Goal: Task Accomplishment & Management: Complete application form

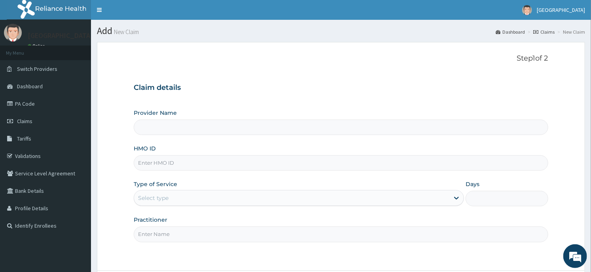
click at [202, 164] on input "HMO ID" at bounding box center [341, 162] width 414 height 15
type input "Dunia hospital"
type input "SVE/10129/A"
click at [198, 196] on div "Select type" at bounding box center [291, 197] width 315 height 13
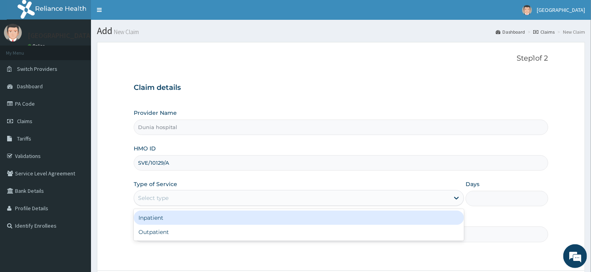
click at [178, 234] on div "Outpatient" at bounding box center [299, 232] width 330 height 14
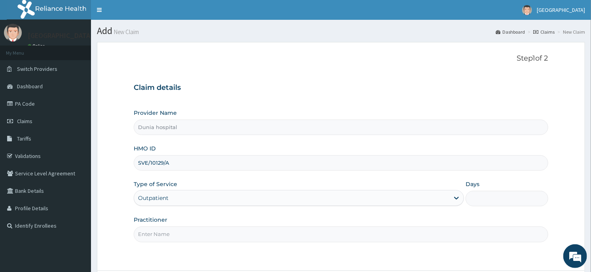
type input "1"
click at [178, 234] on input "Practitioner" at bounding box center [341, 233] width 414 height 15
type input "[PERSON_NAME][GEOGRAPHIC_DATA]"
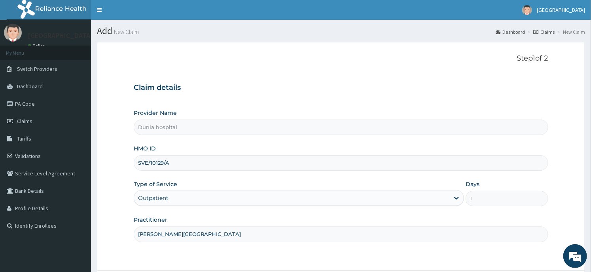
scroll to position [69, 0]
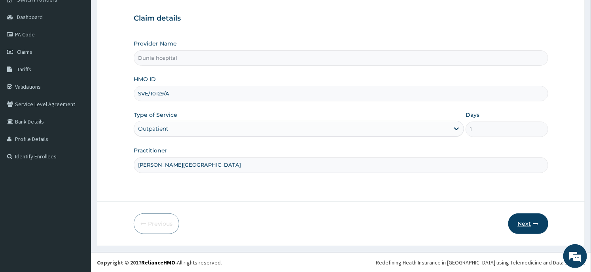
click at [524, 224] on button "Next" at bounding box center [528, 223] width 40 height 21
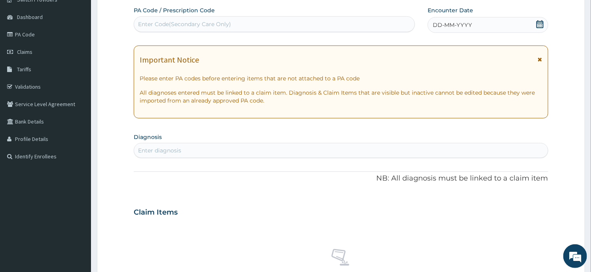
click at [261, 27] on div "Enter Code(Secondary Care Only)" at bounding box center [274, 24] width 280 height 13
paste input "PA/D4C3E8"
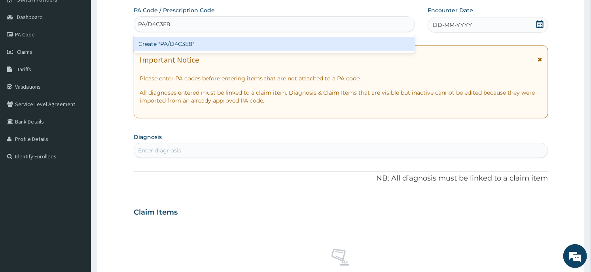
type input "PA/D4C3E8"
click at [117, 45] on form "Step 2 of 2 PA Code / Prescription Code option Create "PA/D4C3E8" focused, 1 of…" at bounding box center [341, 223] width 488 height 500
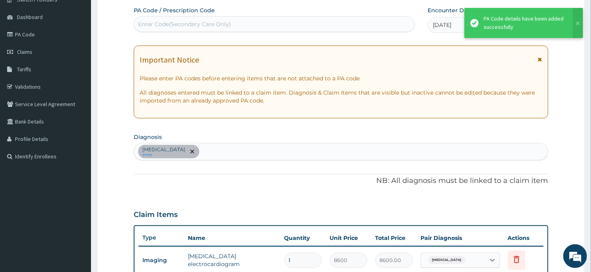
scroll to position [157, 0]
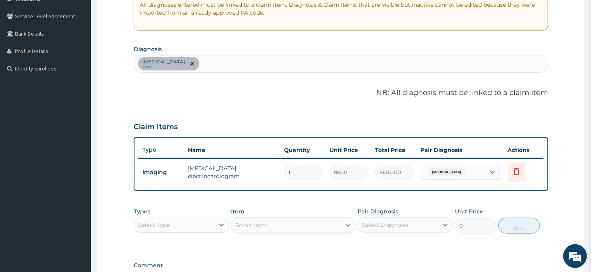
click at [191, 231] on div "Types Select Type" at bounding box center [181, 220] width 95 height 26
click at [191, 227] on div "Select Type" at bounding box center [174, 224] width 80 height 13
click at [191, 225] on div "Select Type" at bounding box center [174, 224] width 80 height 13
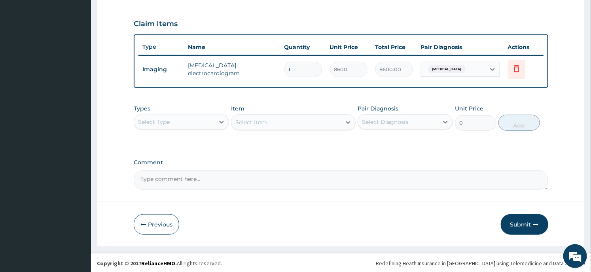
click at [206, 116] on div "Select Type" at bounding box center [174, 121] width 80 height 13
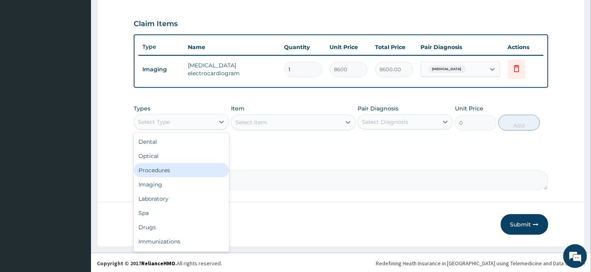
click at [180, 169] on div "Procedures" at bounding box center [181, 170] width 95 height 14
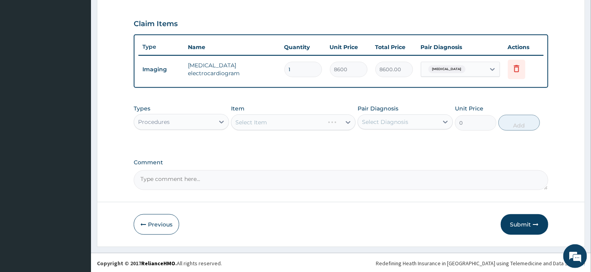
click at [292, 124] on div "Select Item" at bounding box center [293, 122] width 124 height 16
click at [292, 124] on div "Select Item" at bounding box center [285, 122] width 109 height 13
type input "CONSU"
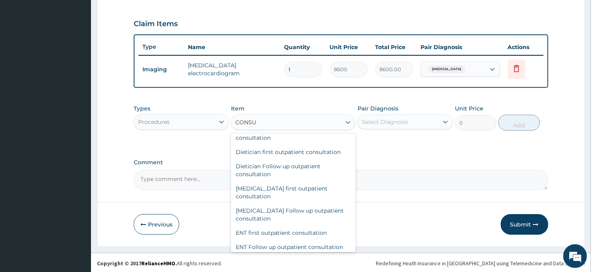
scroll to position [351, 0]
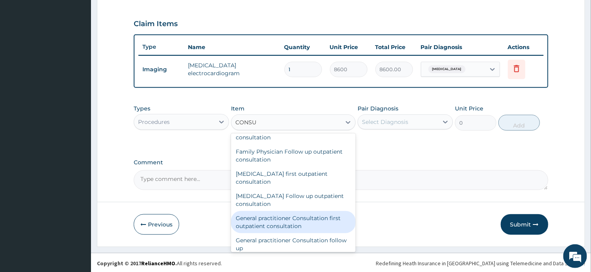
click at [271, 218] on div "General practitioner Consultation first outpatient consultation" at bounding box center [293, 222] width 124 height 22
type input "3547.5"
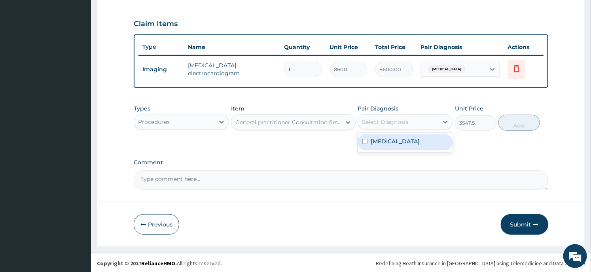
click at [382, 120] on div "Select Diagnosis" at bounding box center [385, 122] width 46 height 8
click at [404, 121] on div "Select Diagnosis" at bounding box center [385, 122] width 46 height 8
click at [396, 138] on label "[MEDICAL_DATA]" at bounding box center [394, 141] width 49 height 8
checkbox input "true"
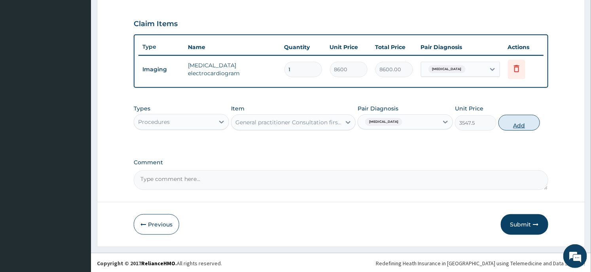
click at [506, 120] on button "Add" at bounding box center [519, 123] width 42 height 16
type input "0"
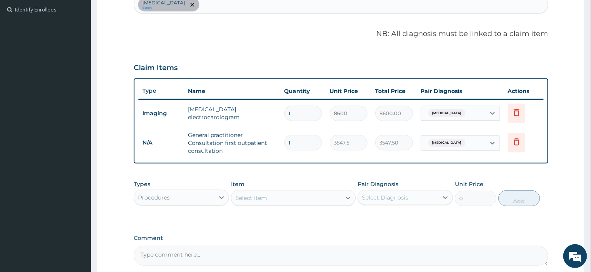
scroll to position [172, 0]
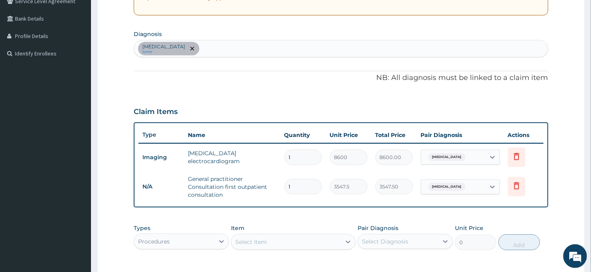
click at [223, 47] on div "[MEDICAL_DATA] query" at bounding box center [340, 48] width 413 height 17
type input "[MEDICAL_DATA]"
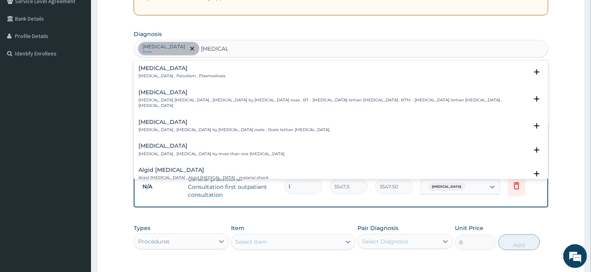
click at [159, 74] on p "[MEDICAL_DATA] , Paludism , Plasmodiosis" at bounding box center [181, 76] width 87 height 6
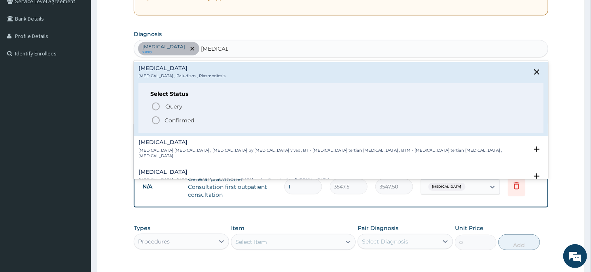
click at [168, 121] on p "Confirmed" at bounding box center [179, 120] width 30 height 8
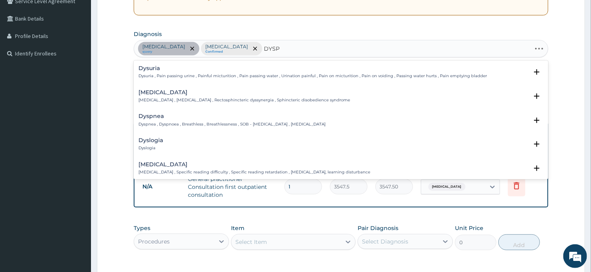
type input "DYSPEP"
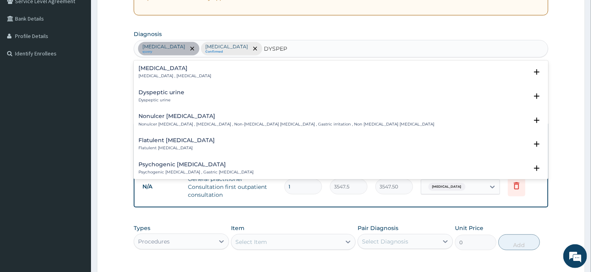
click at [164, 75] on p "[MEDICAL_DATA] , [MEDICAL_DATA]" at bounding box center [174, 76] width 73 height 6
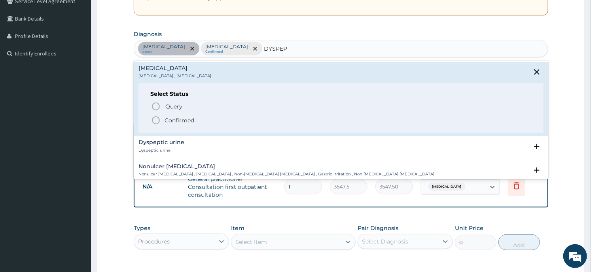
click at [168, 120] on p "Confirmed" at bounding box center [179, 120] width 30 height 8
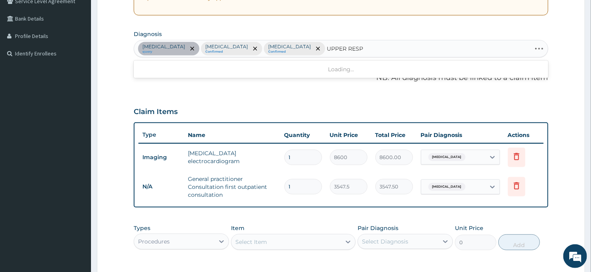
type input "UPPER RESPI"
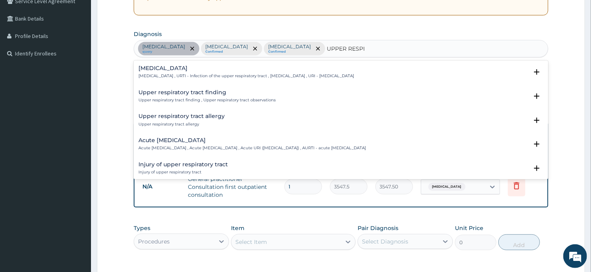
click at [161, 66] on h4 "[MEDICAL_DATA]" at bounding box center [245, 68] width 215 height 6
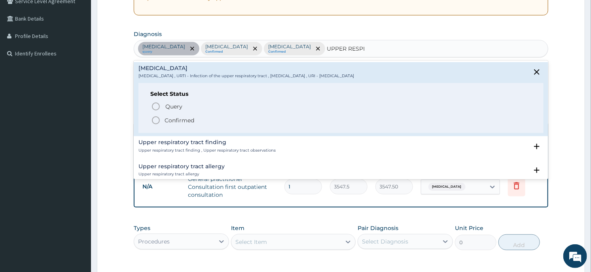
click at [169, 117] on p "Confirmed" at bounding box center [179, 120] width 30 height 8
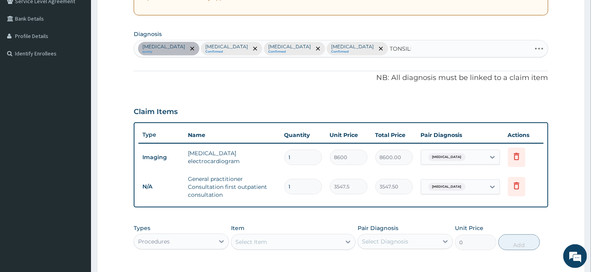
type input "TONSILLI"
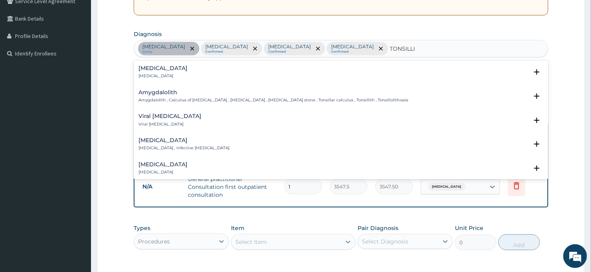
click at [153, 68] on h4 "[MEDICAL_DATA]" at bounding box center [162, 68] width 49 height 6
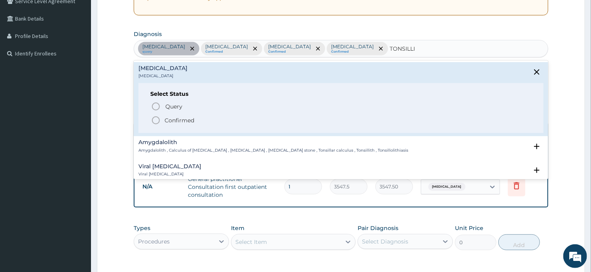
click at [167, 119] on p "Confirmed" at bounding box center [179, 120] width 30 height 8
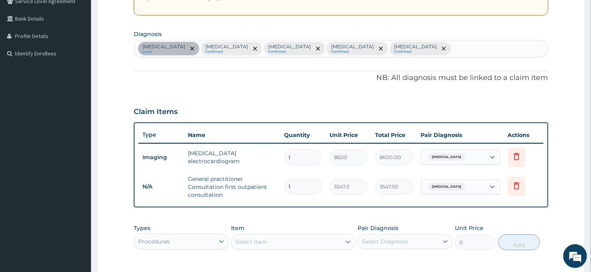
scroll to position [291, 0]
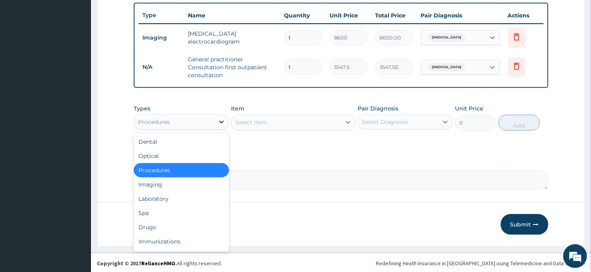
click at [217, 123] on div at bounding box center [221, 122] width 14 height 14
click at [173, 220] on div "Drugs" at bounding box center [181, 227] width 95 height 14
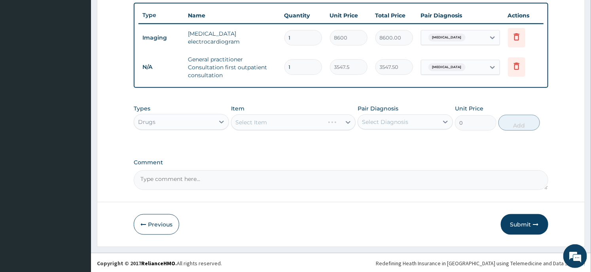
click at [177, 123] on div "Drugs" at bounding box center [174, 121] width 80 height 13
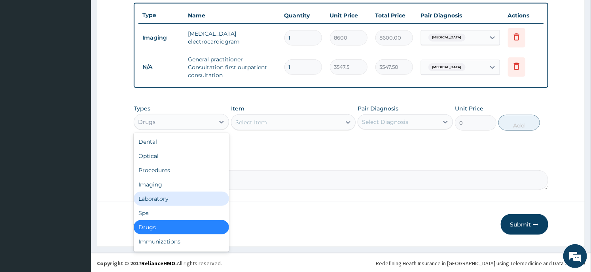
click at [167, 193] on div "Laboratory" at bounding box center [181, 198] width 95 height 14
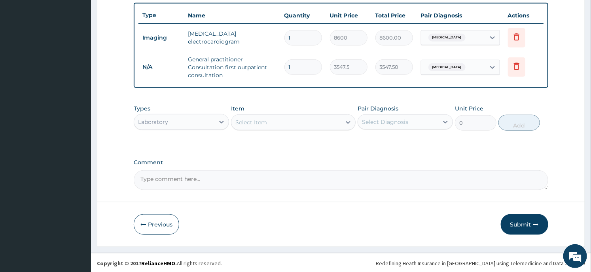
click at [278, 119] on div "Select Item" at bounding box center [285, 122] width 109 height 13
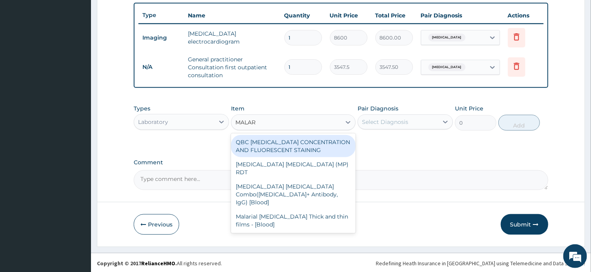
type input "MALARI"
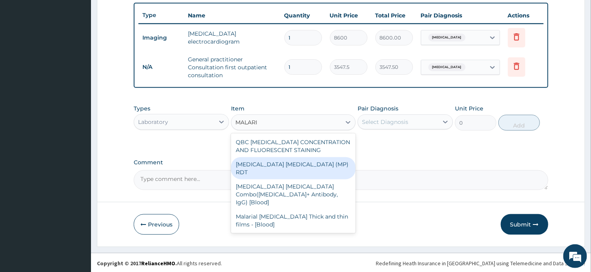
click at [287, 164] on div "[MEDICAL_DATA] [MEDICAL_DATA] (MP) RDT" at bounding box center [293, 168] width 124 height 22
type input "1612.5"
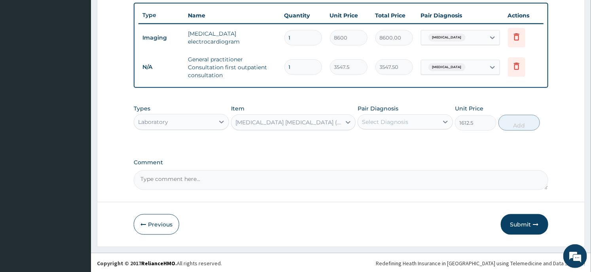
click at [408, 124] on div "Select Diagnosis" at bounding box center [398, 121] width 80 height 13
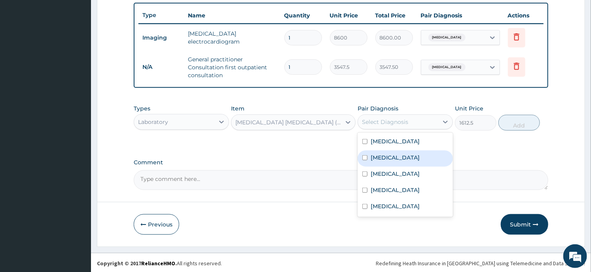
click at [387, 159] on label "[MEDICAL_DATA]" at bounding box center [394, 157] width 49 height 8
checkbox input "true"
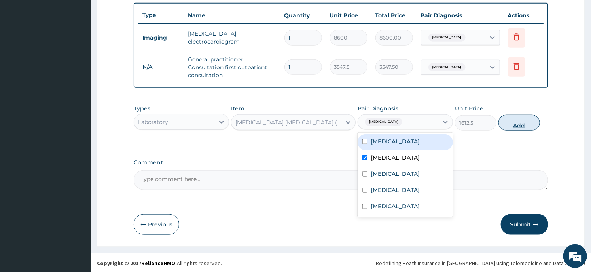
click at [509, 121] on button "Add" at bounding box center [519, 123] width 42 height 16
type input "0"
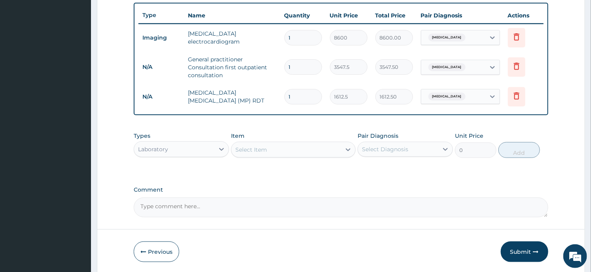
click at [204, 152] on div "Laboratory" at bounding box center [174, 149] width 80 height 13
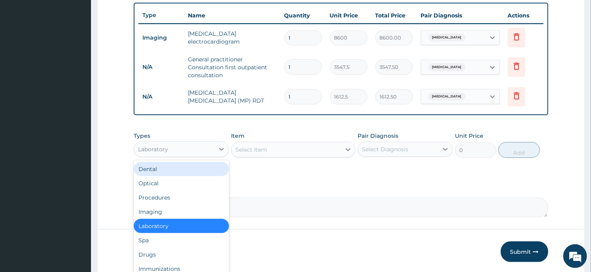
scroll to position [319, 0]
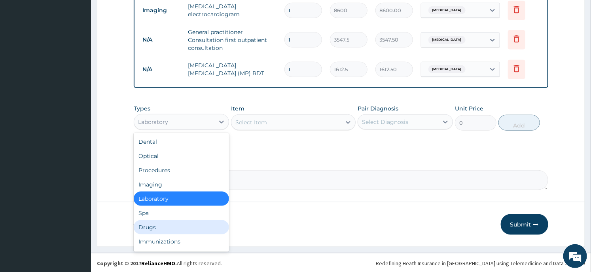
click at [170, 223] on div "Drugs" at bounding box center [181, 227] width 95 height 14
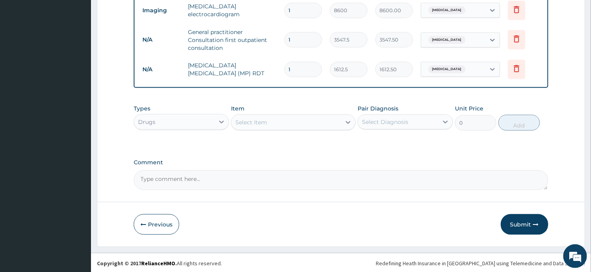
click at [292, 125] on div "Select Item" at bounding box center [285, 122] width 109 height 13
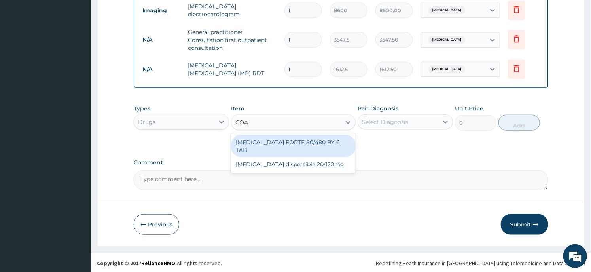
type input "[PERSON_NAME]"
drag, startPoint x: 291, startPoint y: 137, endPoint x: 305, endPoint y: 134, distance: 14.7
click at [291, 138] on div "[MEDICAL_DATA] FORTE 80/480 BY 6 TAB" at bounding box center [293, 146] width 124 height 22
type input "449.35"
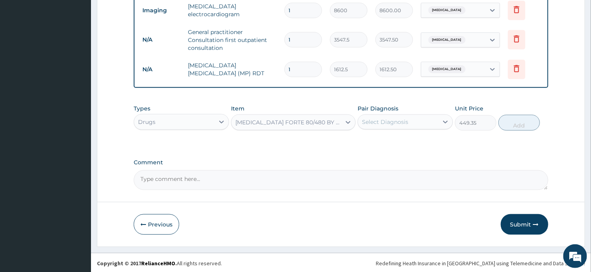
click at [398, 123] on div "Select Diagnosis" at bounding box center [385, 122] width 46 height 8
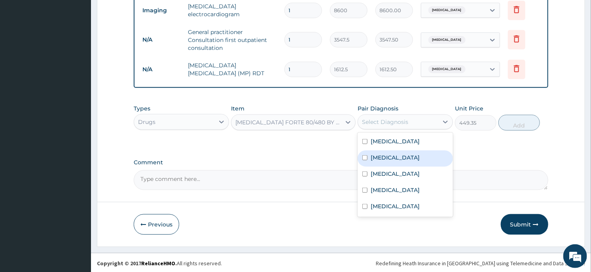
click at [390, 157] on label "[MEDICAL_DATA]" at bounding box center [394, 157] width 49 height 8
checkbox input "true"
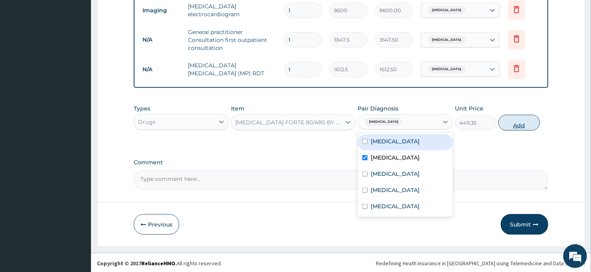
click at [516, 121] on button "Add" at bounding box center [519, 123] width 42 height 16
type input "0"
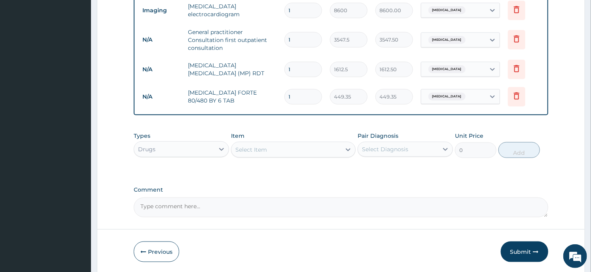
click at [303, 96] on input "1" at bounding box center [303, 96] width 38 height 15
type input "6"
type input "2696.10"
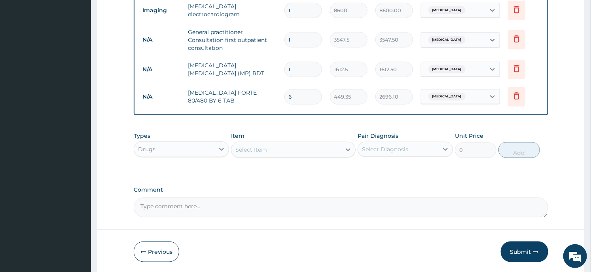
type input "6"
click at [261, 151] on div "Select Item" at bounding box center [251, 150] width 32 height 8
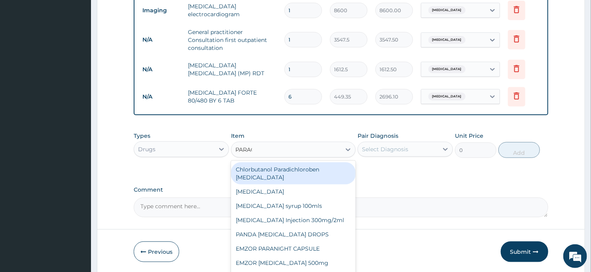
type input "PARACE"
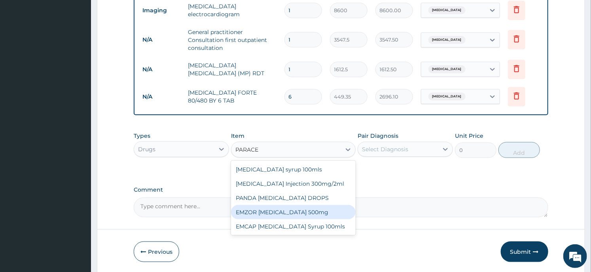
click at [289, 212] on div "EMZOR [MEDICAL_DATA] 500mg" at bounding box center [293, 212] width 124 height 14
type input "23.65"
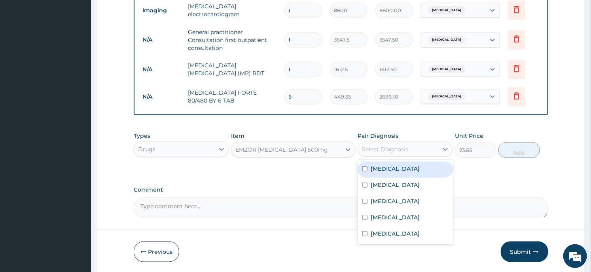
click at [400, 154] on div "Select Diagnosis" at bounding box center [398, 149] width 80 height 13
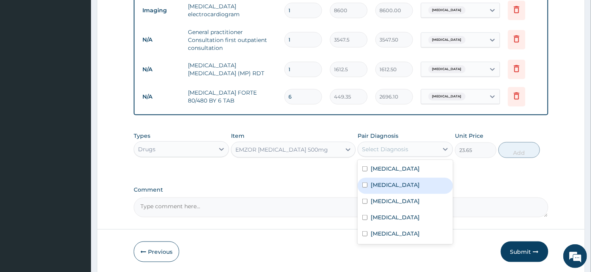
click at [396, 184] on div "[MEDICAL_DATA]" at bounding box center [404, 186] width 95 height 16
checkbox input "true"
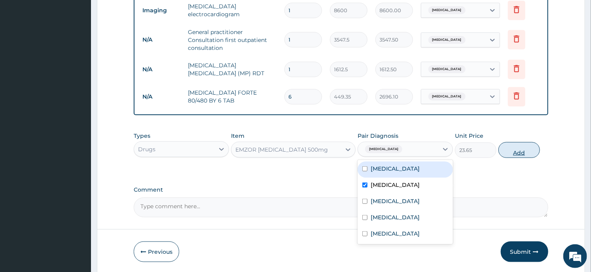
click at [528, 145] on button "Add" at bounding box center [519, 150] width 42 height 16
type input "0"
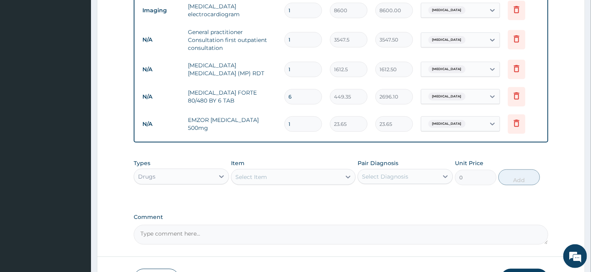
type input "18"
type input "425.70"
type input "18"
click at [278, 180] on div "Select Item" at bounding box center [285, 176] width 109 height 13
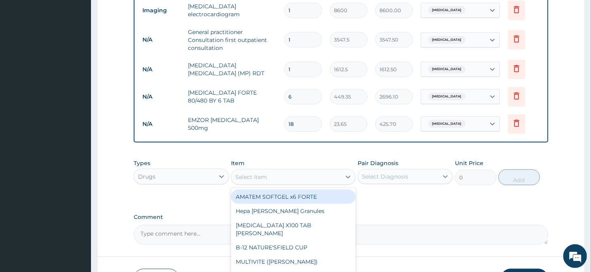
click at [278, 180] on div "Select Item" at bounding box center [285, 176] width 109 height 13
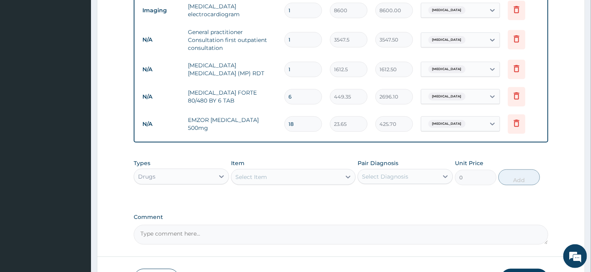
click at [278, 180] on div "Select Item" at bounding box center [285, 176] width 109 height 13
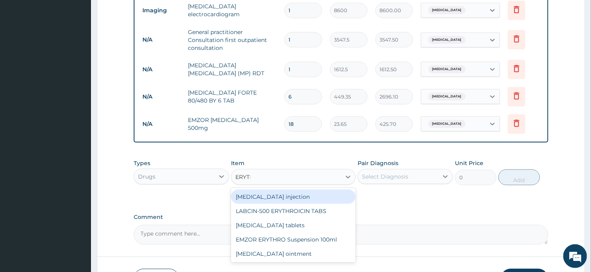
type input "ERYTHR"
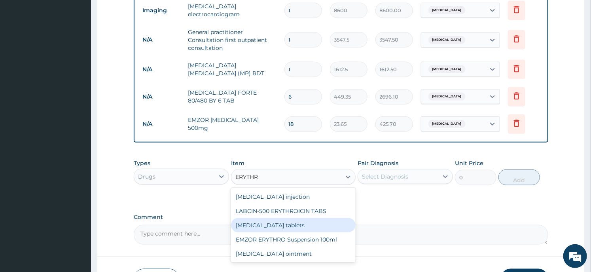
click at [302, 223] on div "[MEDICAL_DATA] tablets" at bounding box center [293, 225] width 124 height 14
type input "206.9375"
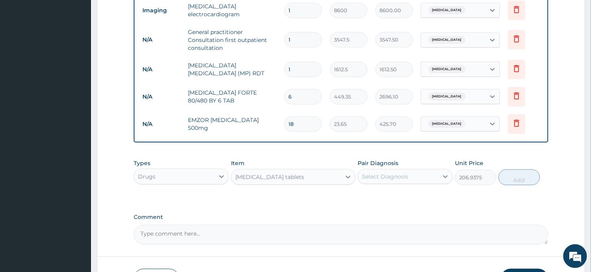
click at [419, 186] on div "Types Drugs Item [MEDICAL_DATA] tablets Pair Diagnosis Select Diagnosis Unit Pr…" at bounding box center [341, 172] width 414 height 34
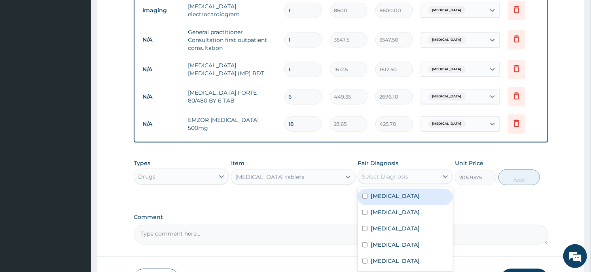
click at [419, 175] on div "Select Diagnosis" at bounding box center [398, 176] width 80 height 13
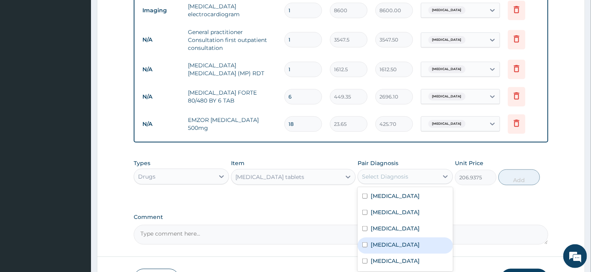
click at [396, 247] on label "[MEDICAL_DATA]" at bounding box center [394, 244] width 49 height 8
checkbox input "true"
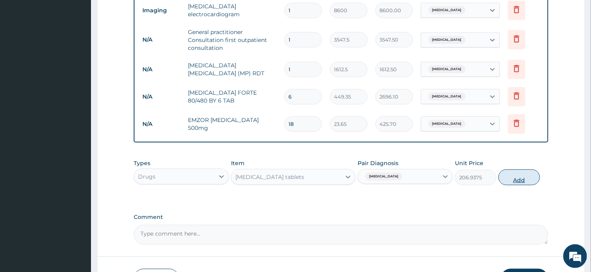
click at [524, 179] on button "Add" at bounding box center [519, 177] width 42 height 16
type input "0"
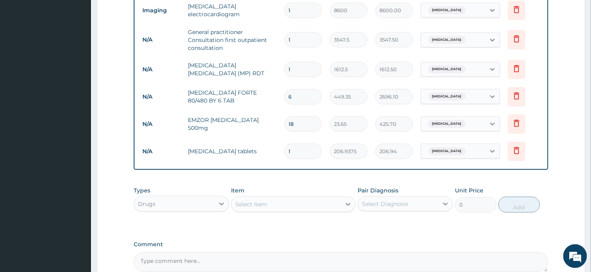
type input "14"
type input "2897.13"
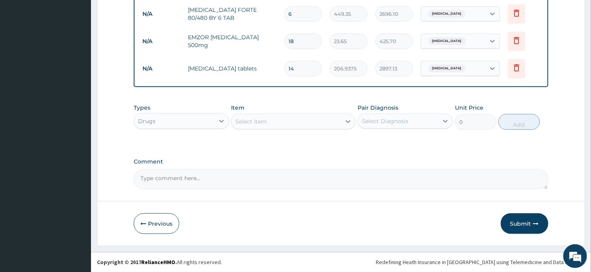
type input "14"
click at [250, 128] on div "Select Item" at bounding box center [293, 121] width 124 height 16
click at [252, 122] on div "Select Item" at bounding box center [251, 121] width 32 height 8
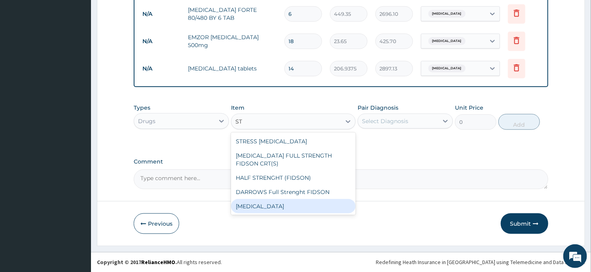
type input "S"
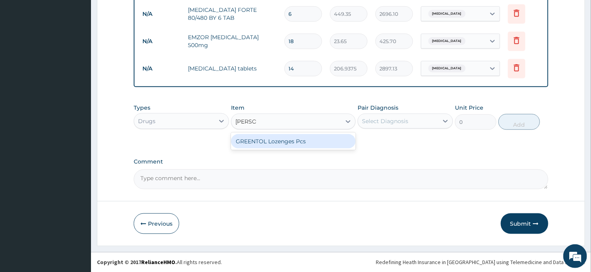
type input "LOZENG"
click at [308, 144] on div "GREENTOL Lozenges Pcs" at bounding box center [293, 141] width 124 height 14
type input "35.475"
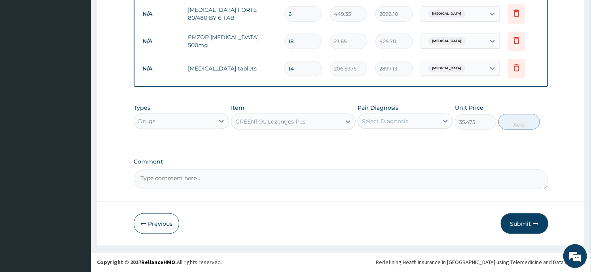
click at [384, 122] on div "Select Diagnosis" at bounding box center [385, 121] width 46 height 8
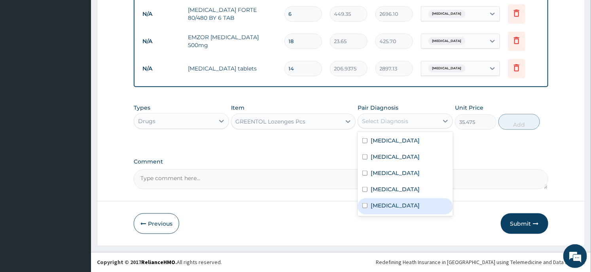
click at [394, 203] on label "[MEDICAL_DATA]" at bounding box center [394, 205] width 49 height 8
checkbox input "true"
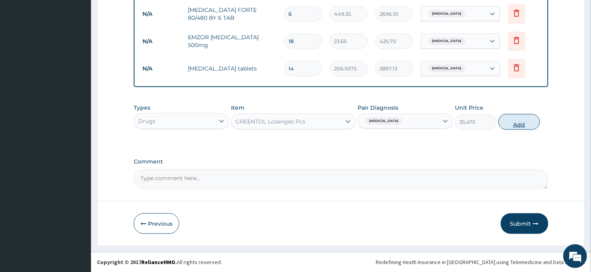
click at [505, 125] on button "Add" at bounding box center [519, 122] width 42 height 16
type input "0"
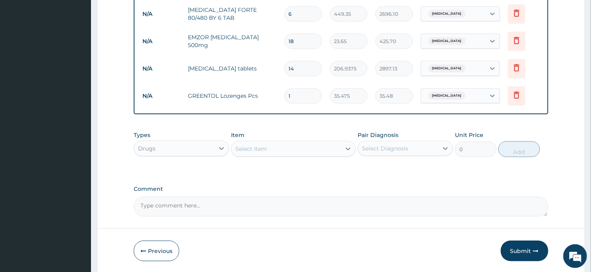
type input "14"
type input "496.65"
type input "14"
click at [263, 151] on div "Select Item" at bounding box center [251, 149] width 32 height 8
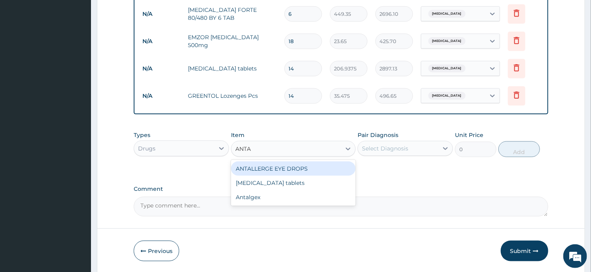
type input "ANTAC"
click at [281, 170] on div "[MEDICAL_DATA] tablets" at bounding box center [293, 168] width 124 height 14
type input "59.125"
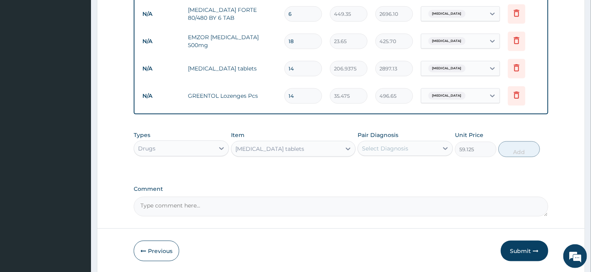
click at [391, 147] on div "Select Diagnosis" at bounding box center [385, 148] width 46 height 8
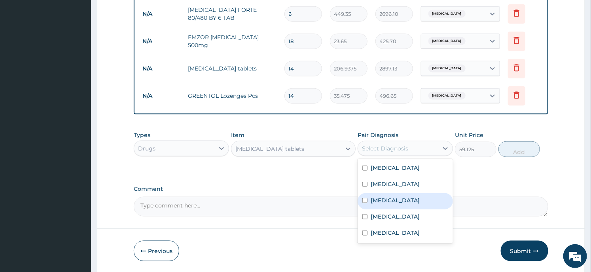
click at [393, 200] on label "[MEDICAL_DATA]" at bounding box center [394, 200] width 49 height 8
checkbox input "true"
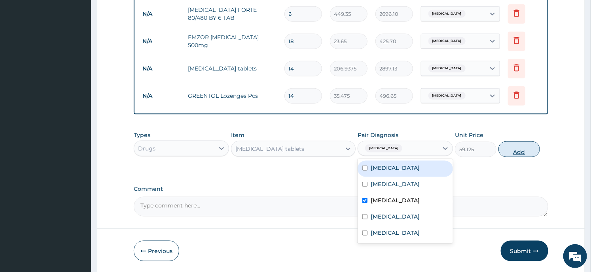
click at [509, 144] on button "Add" at bounding box center [519, 149] width 42 height 16
type input "0"
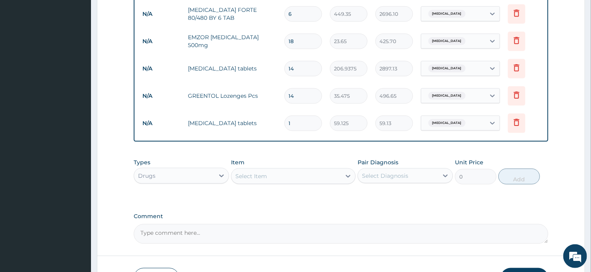
click at [301, 127] on input "1" at bounding box center [303, 122] width 38 height 15
type input "2"
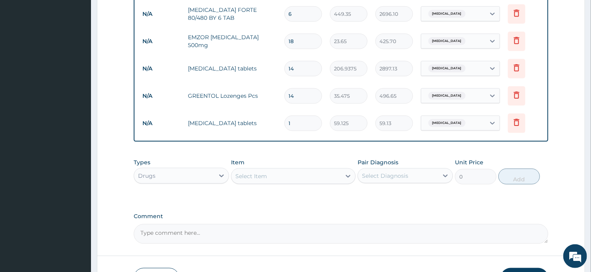
type input "118.25"
type input "21"
type input "1241.63"
type input "21"
click at [299, 173] on div "Select Item" at bounding box center [285, 176] width 109 height 13
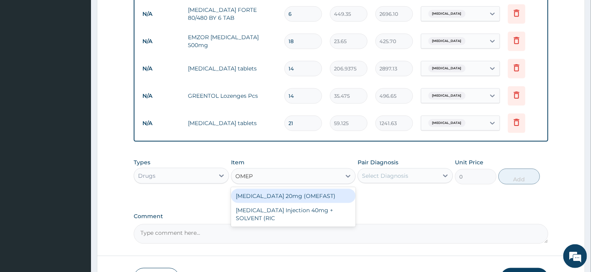
type input "OMEPR"
click at [308, 196] on div "[MEDICAL_DATA] 20mg (OMEFAST)" at bounding box center [293, 196] width 124 height 14
type input "82.775"
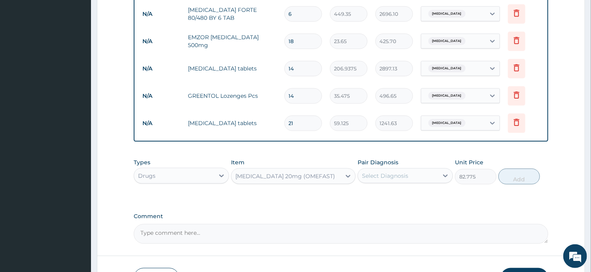
click at [393, 179] on div "Select Diagnosis" at bounding box center [385, 176] width 46 height 8
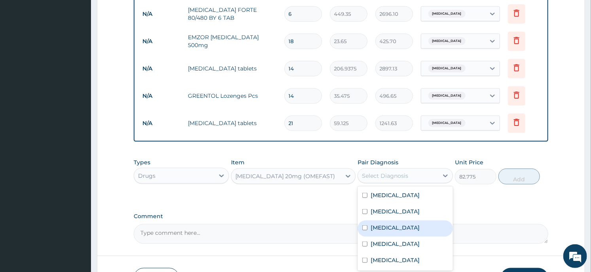
click at [404, 231] on div "[MEDICAL_DATA]" at bounding box center [404, 228] width 95 height 16
checkbox input "true"
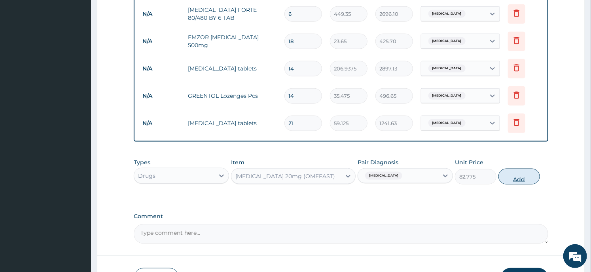
click at [516, 180] on button "Add" at bounding box center [519, 176] width 42 height 16
type input "0"
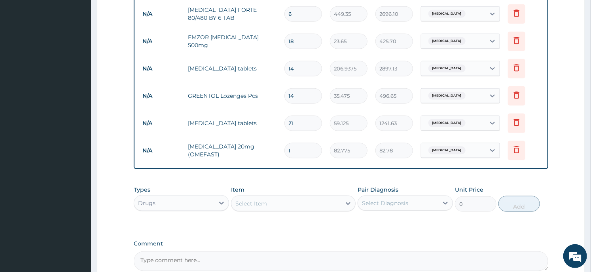
scroll to position [484, 0]
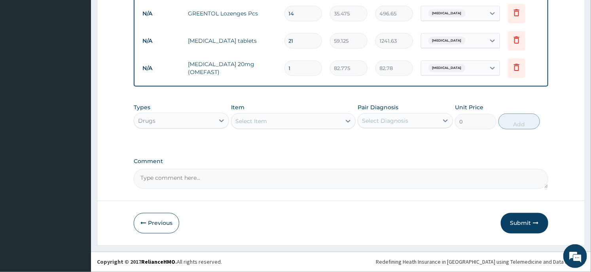
click at [298, 72] on input "1" at bounding box center [303, 67] width 38 height 15
type input "7"
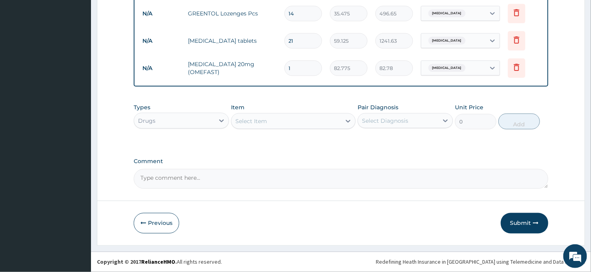
type input "579.43"
type input "7"
click at [527, 220] on button "Submit" at bounding box center [524, 223] width 47 height 21
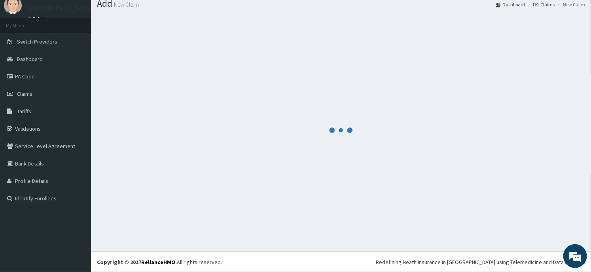
scroll to position [27, 0]
